Goal: Task Accomplishment & Management: Complete application form

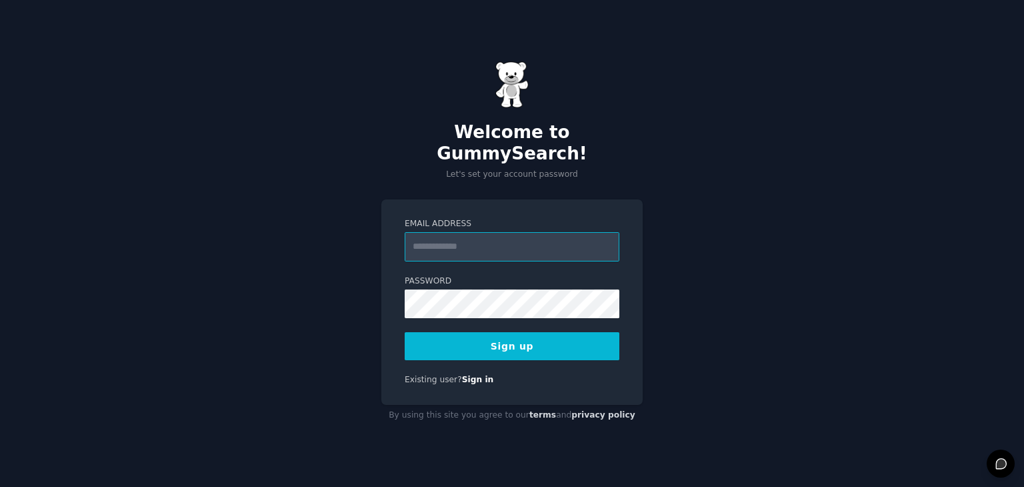
click at [462, 232] on input "Email Address" at bounding box center [512, 246] width 215 height 29
type input "**********"
click at [529, 343] on button "Sign up" at bounding box center [512, 346] width 215 height 28
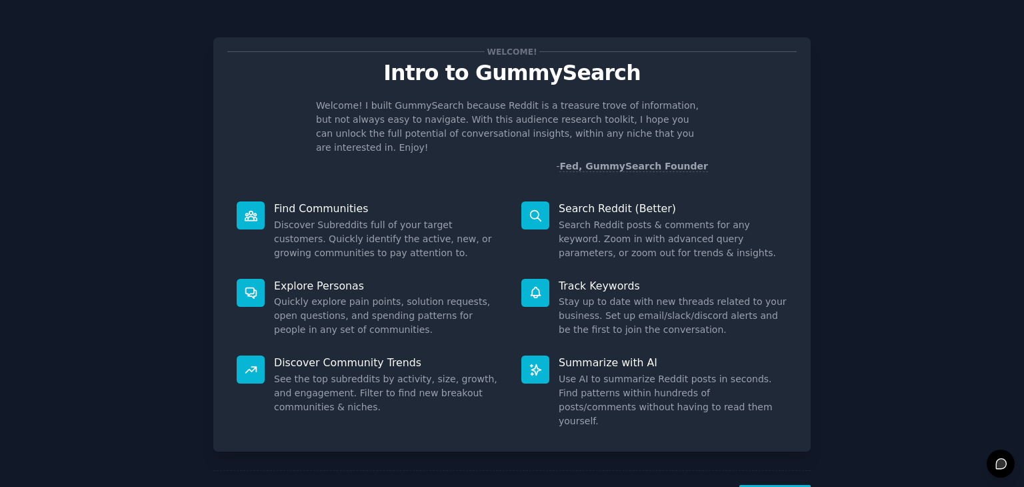
scroll to position [35, 0]
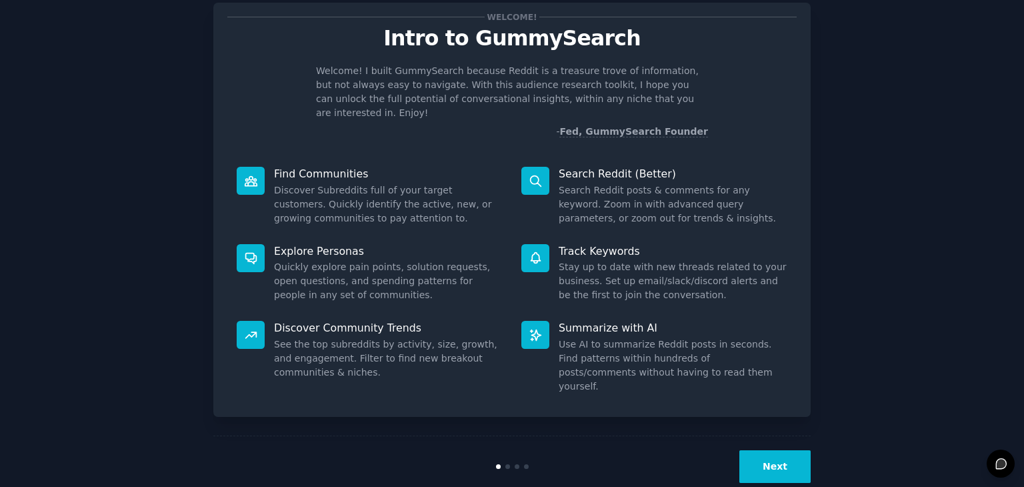
click at [783, 450] on button "Next" at bounding box center [774, 466] width 71 height 33
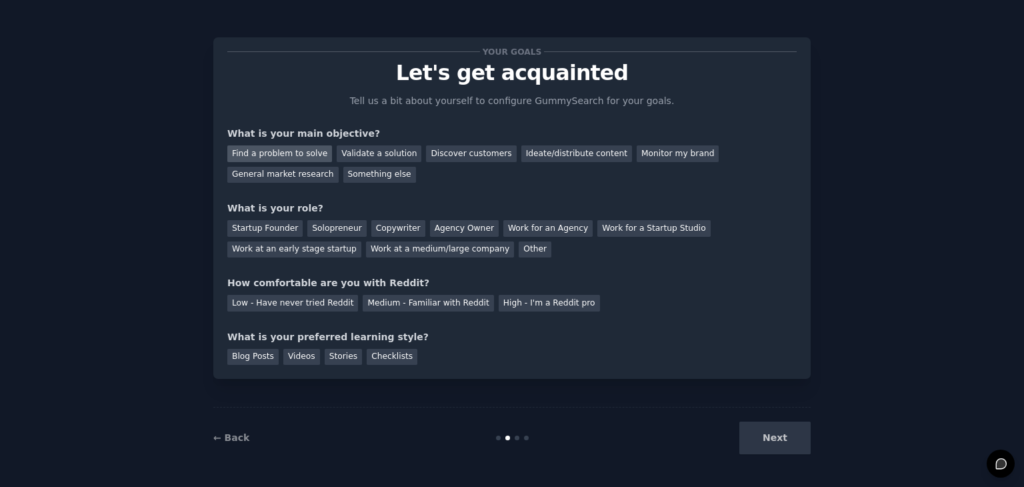
click at [297, 148] on div "Find a problem to solve" at bounding box center [279, 153] width 105 height 17
click at [566, 158] on div "Ideate/distribute content" at bounding box center [576, 153] width 111 height 17
click at [339, 167] on div "General market research" at bounding box center [282, 175] width 111 height 17
click at [521, 157] on div "Ideate/distribute content" at bounding box center [576, 153] width 111 height 17
click at [366, 251] on div "Work at a medium/large company" at bounding box center [440, 249] width 148 height 17
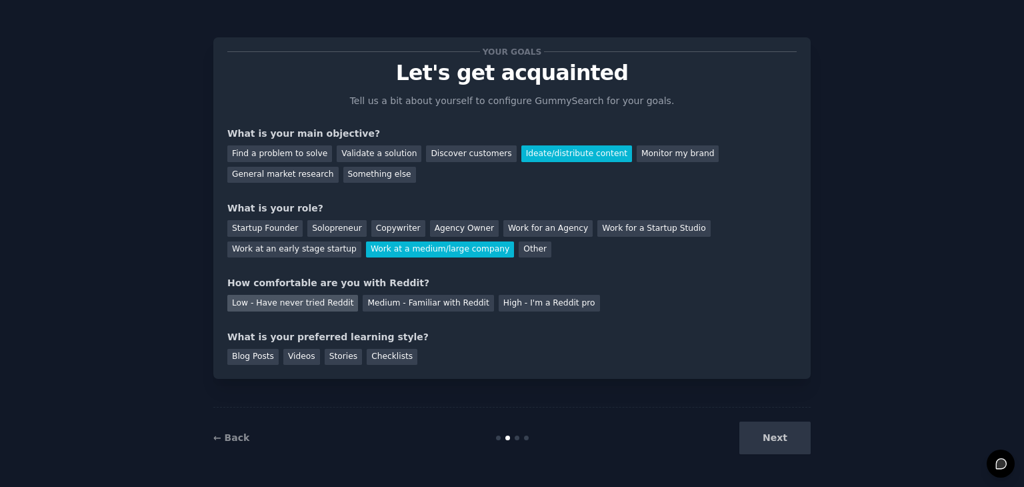
click at [310, 307] on div "Low - Have never tried Reddit" at bounding box center [292, 303] width 131 height 17
click at [301, 356] on div "Videos" at bounding box center [301, 357] width 37 height 17
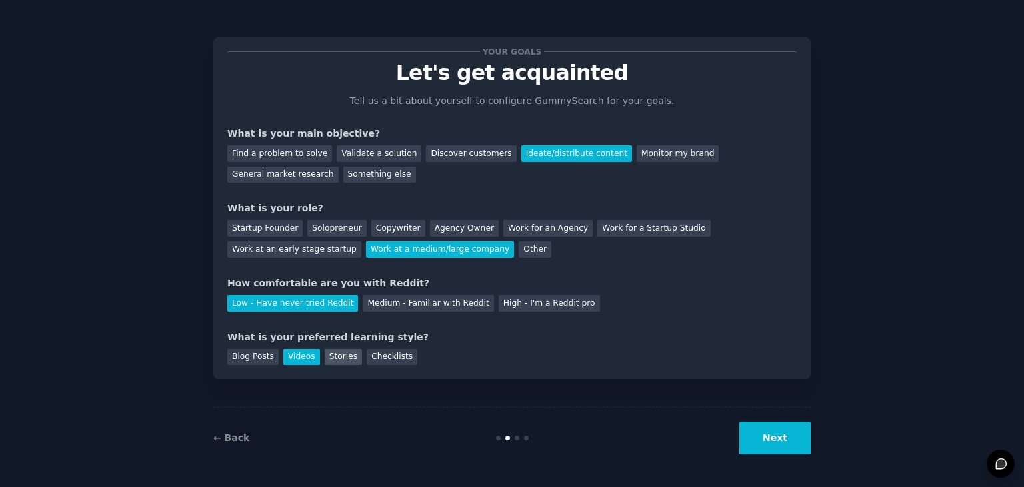
click at [330, 350] on div "Stories" at bounding box center [343, 357] width 37 height 17
click at [301, 350] on div "Videos" at bounding box center [301, 357] width 37 height 17
click at [377, 362] on div "Checklists" at bounding box center [392, 357] width 51 height 17
click at [771, 445] on button "Next" at bounding box center [774, 437] width 71 height 33
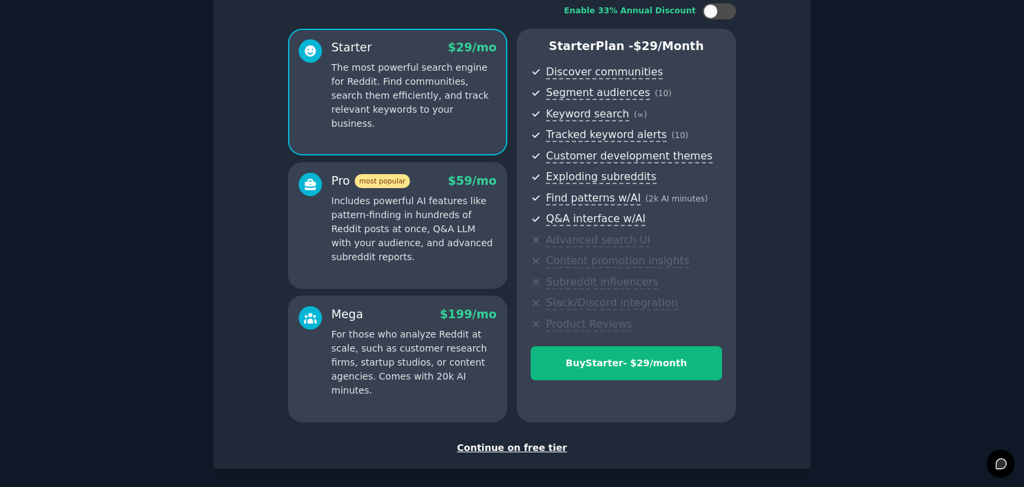
scroll to position [152, 0]
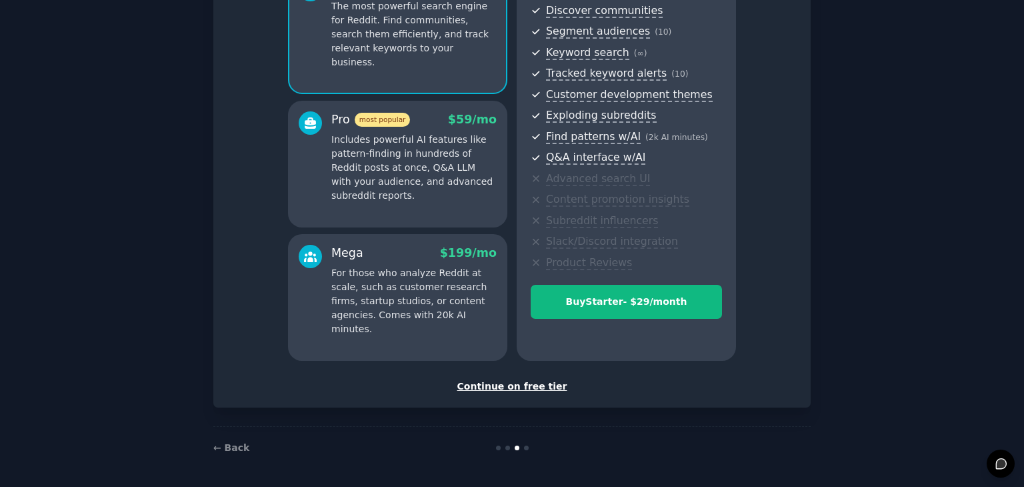
click at [512, 387] on div "Continue on free tier" at bounding box center [511, 386] width 569 height 14
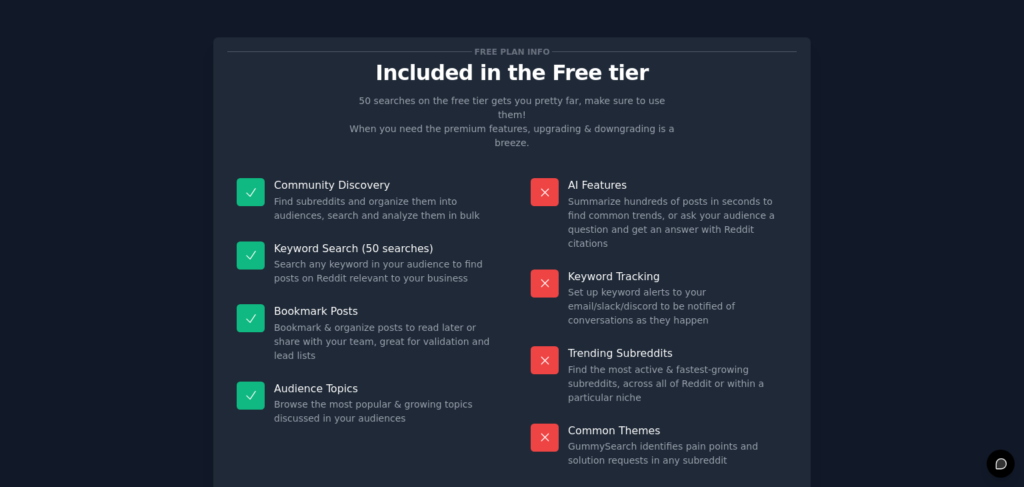
scroll to position [32, 0]
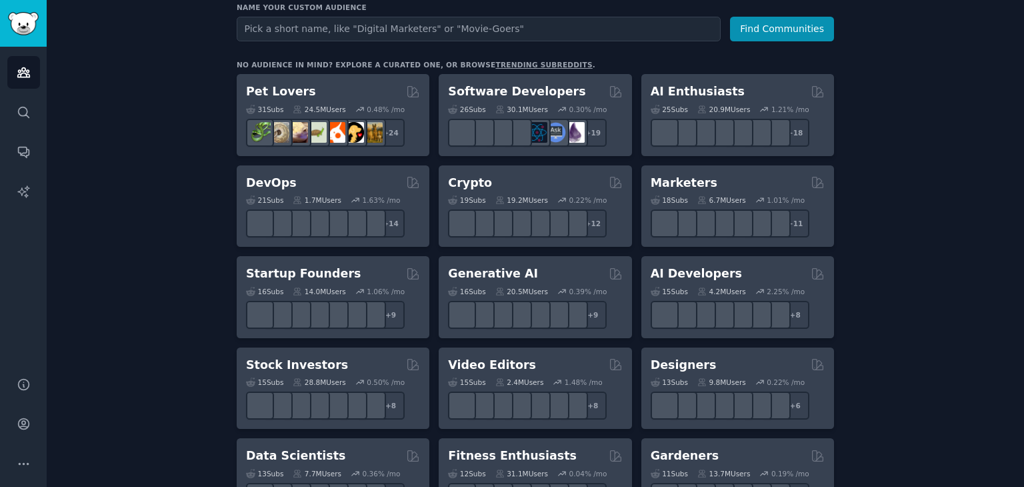
scroll to position [181, 0]
